Goal: Task Accomplishment & Management: Use online tool/utility

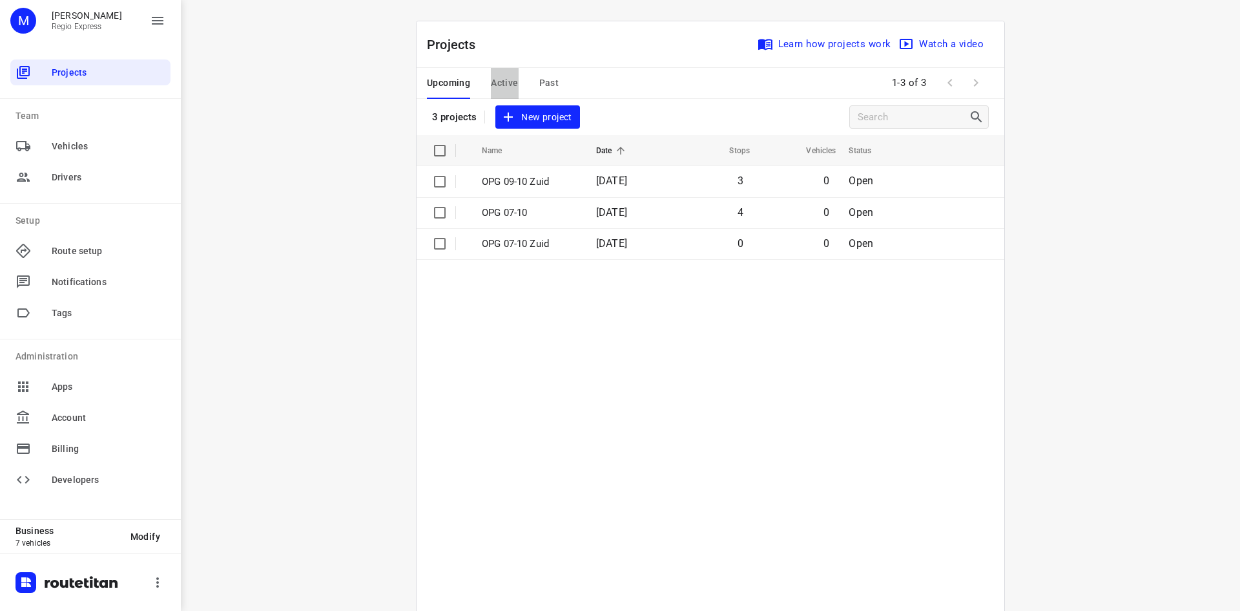
click at [495, 87] on span "Active" at bounding box center [504, 83] width 27 height 16
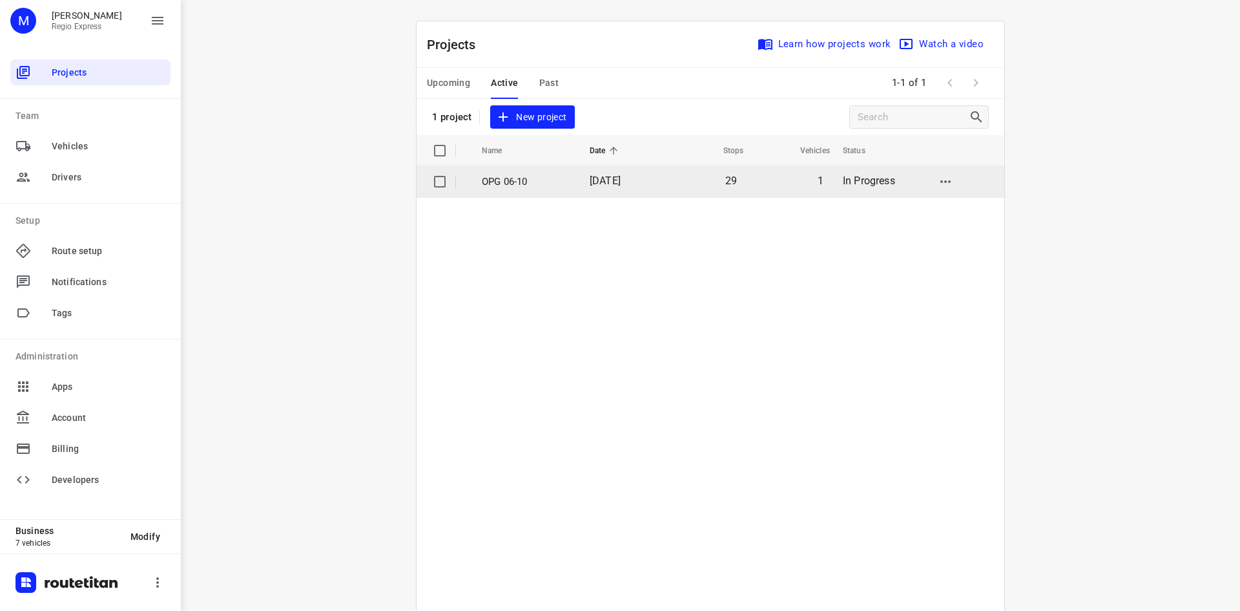
click at [500, 185] on p "OPG 06-10" at bounding box center [526, 181] width 89 height 15
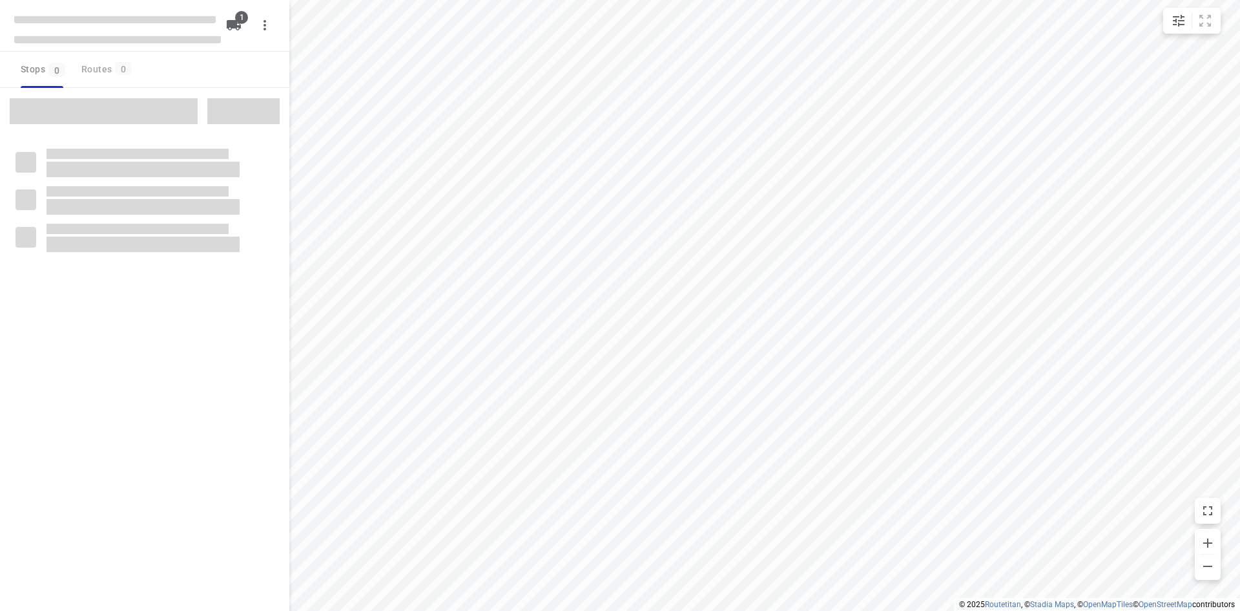
type input "distance"
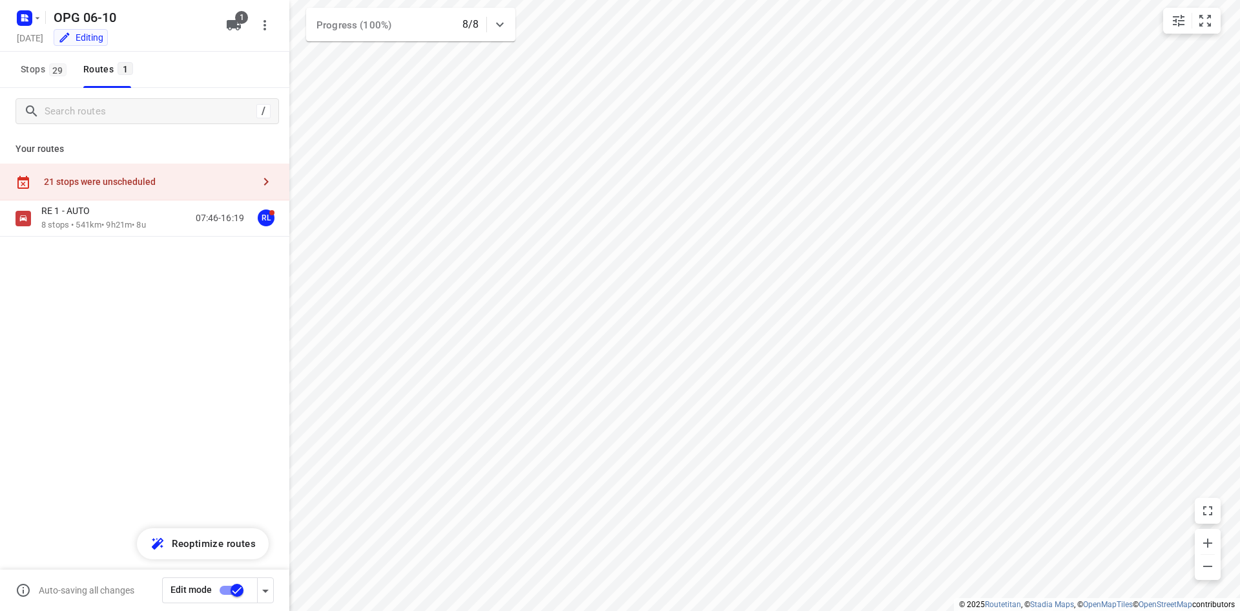
click at [154, 183] on div "21 stops were unscheduled" at bounding box center [148, 181] width 209 height 10
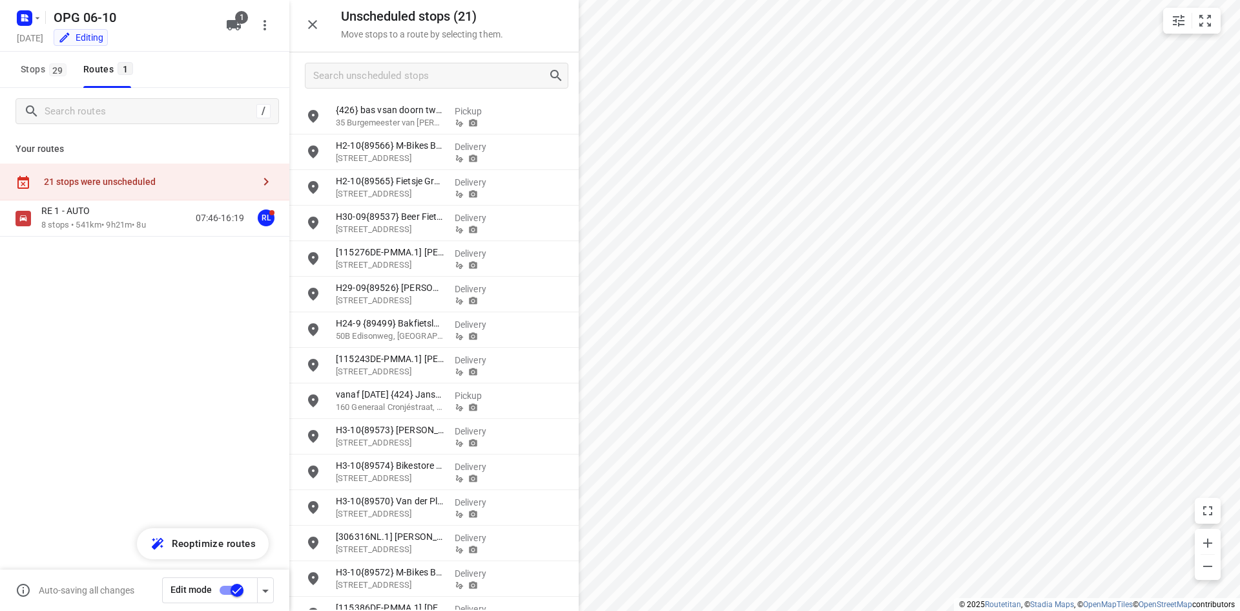
click at [319, 30] on icon "button" at bounding box center [313, 25] width 16 height 16
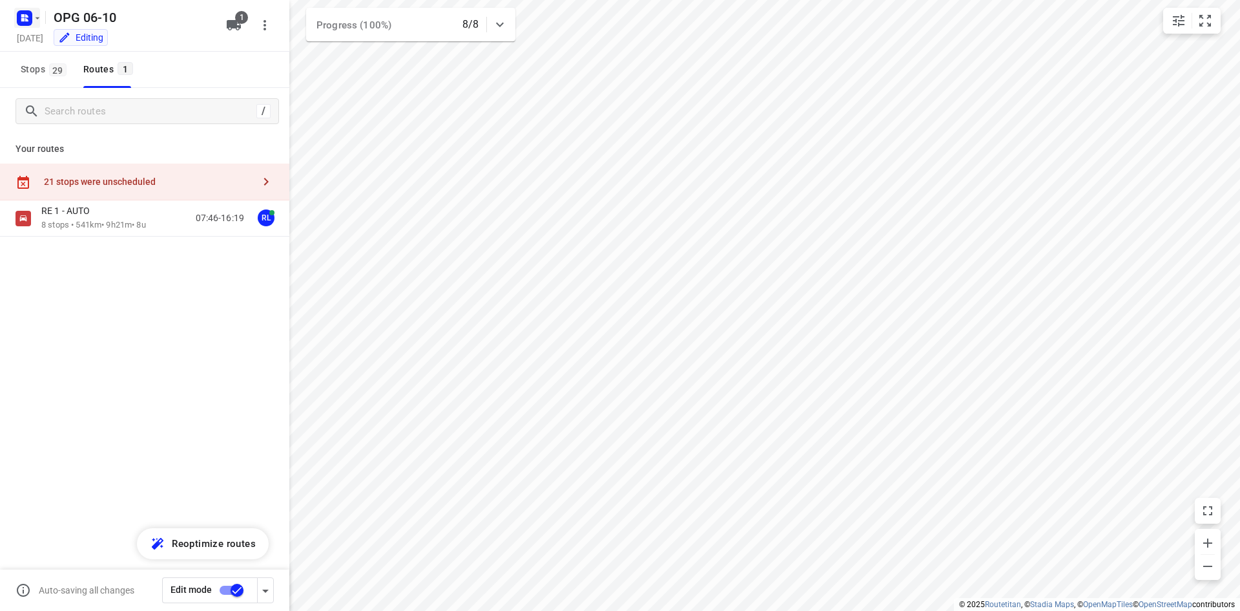
click at [23, 24] on rect "button" at bounding box center [25, 18] width 16 height 16
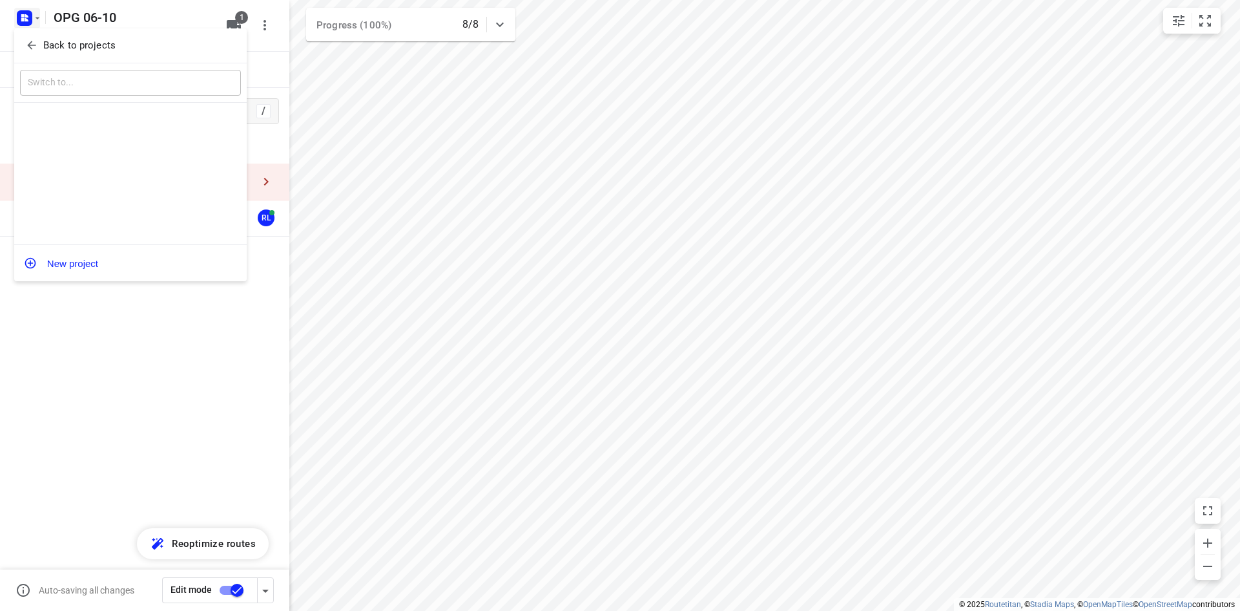
click at [34, 54] on button "Back to projects" at bounding box center [130, 45] width 221 height 21
